Goal: Browse casually: Explore the website without a specific task or goal

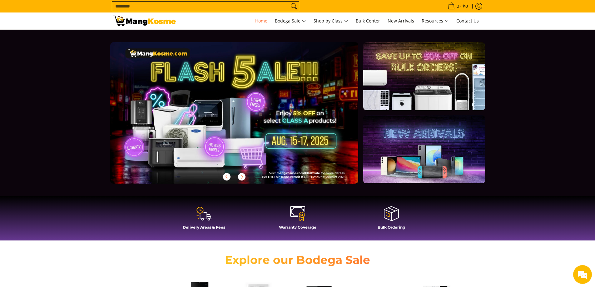
click at [276, 123] on link at bounding box center [244, 117] width 268 height 151
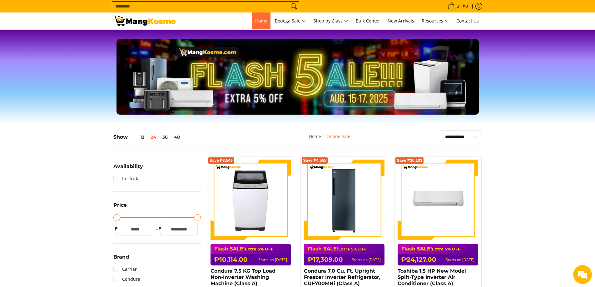
click at [256, 23] on span "Home" at bounding box center [261, 21] width 12 height 6
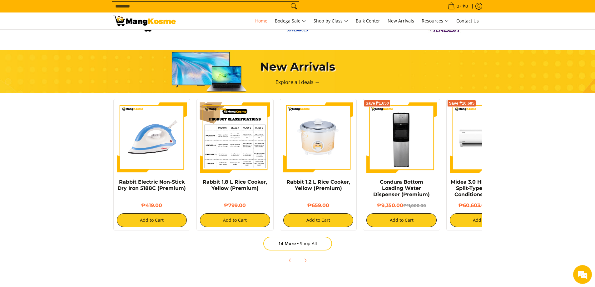
scroll to position [468, 0]
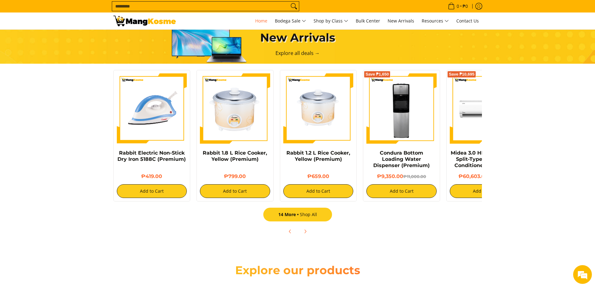
click at [305, 214] on link "14 More Shop All" at bounding box center [297, 215] width 69 height 14
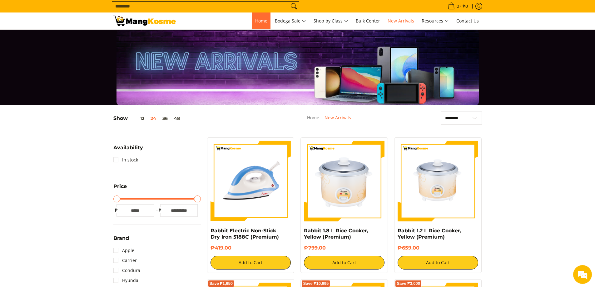
click at [260, 25] on link "Home" at bounding box center [261, 20] width 18 height 17
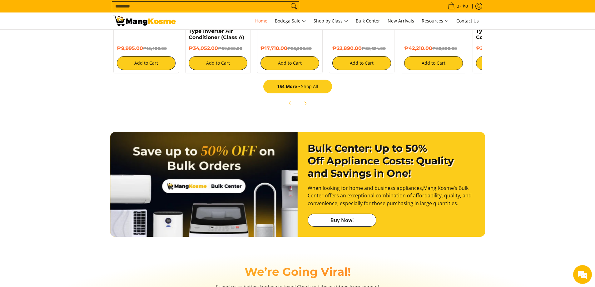
scroll to position [0, 6]
click at [307, 82] on link "154 More Shop All" at bounding box center [297, 87] width 69 height 14
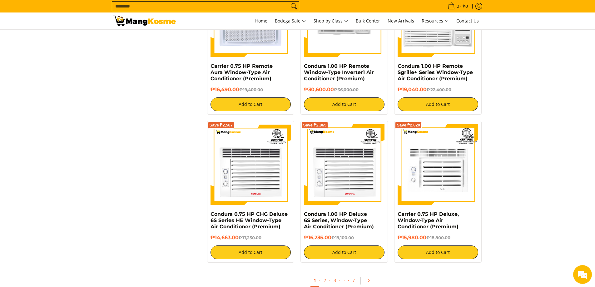
scroll to position [1063, 0]
